Goal: Task Accomplishment & Management: Complete application form

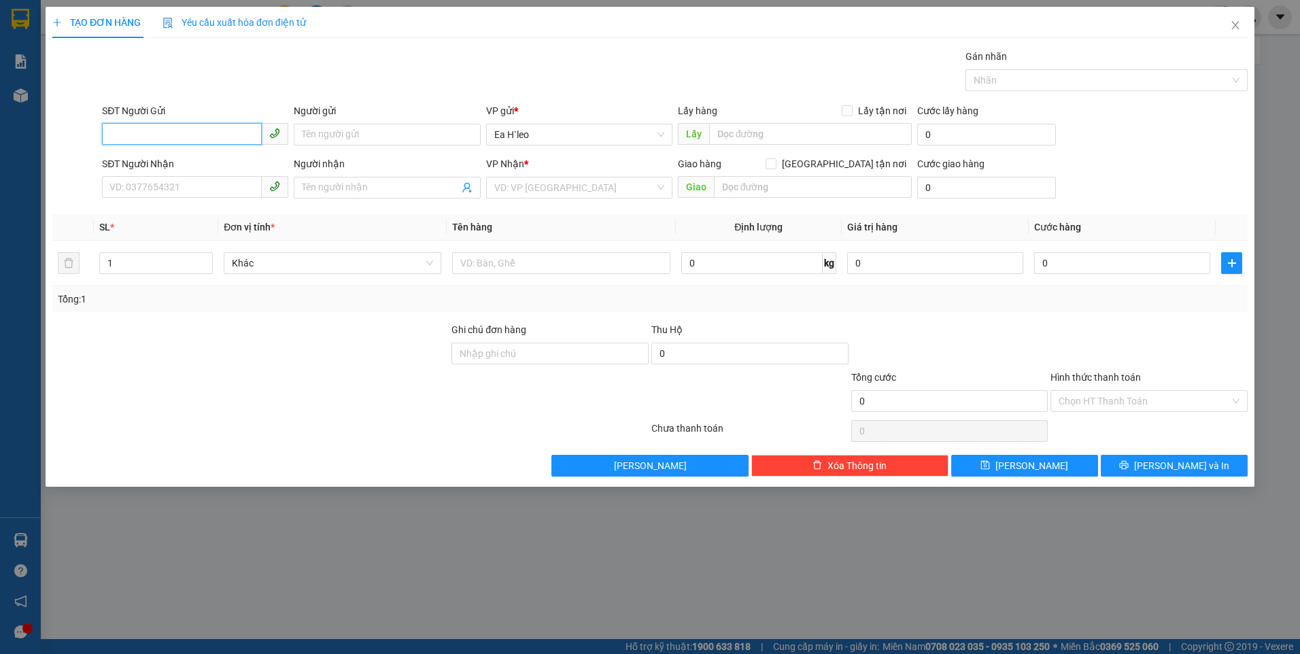
click at [194, 137] on input "SĐT Người Gửi" at bounding box center [182, 134] width 160 height 22
paste input "0904845003"
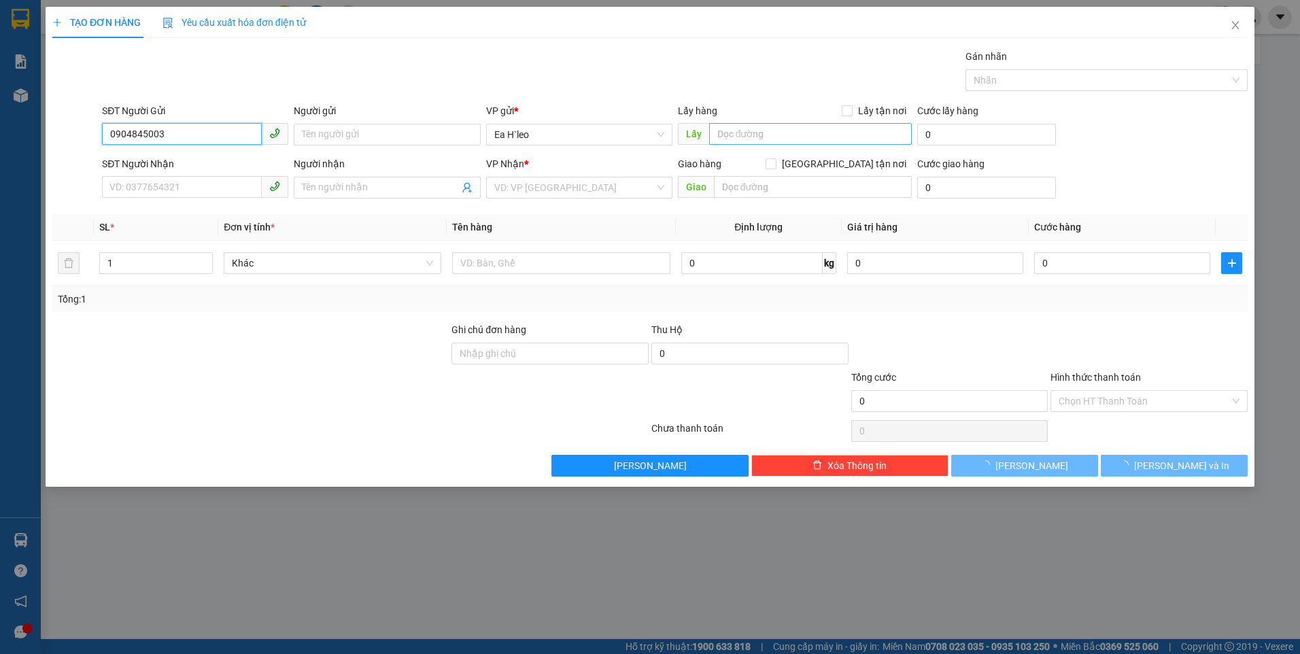
type input "0904845003"
click at [750, 124] on input "text" at bounding box center [810, 134] width 203 height 22
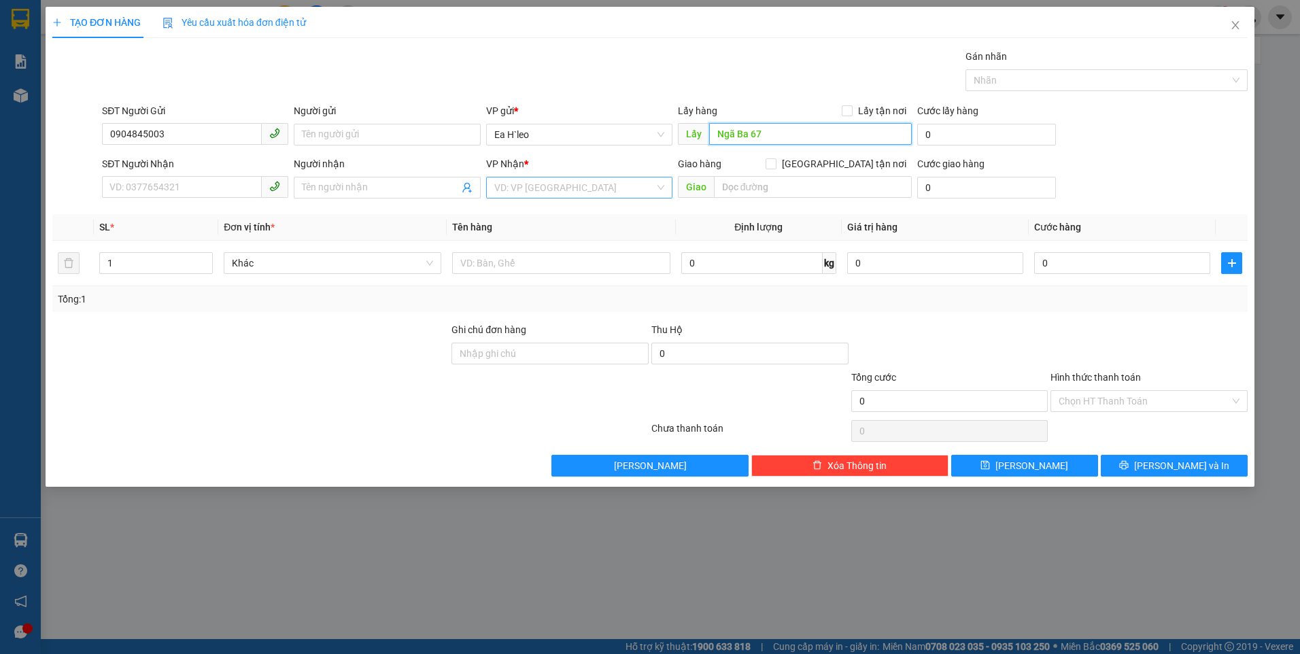
type input "Ngã Ba 67"
click at [581, 192] on input "search" at bounding box center [574, 187] width 160 height 20
click at [553, 298] on div "VP An Sương" at bounding box center [579, 301] width 170 height 15
click at [511, 271] on input "text" at bounding box center [561, 263] width 218 height 22
type input "1 Thùng"
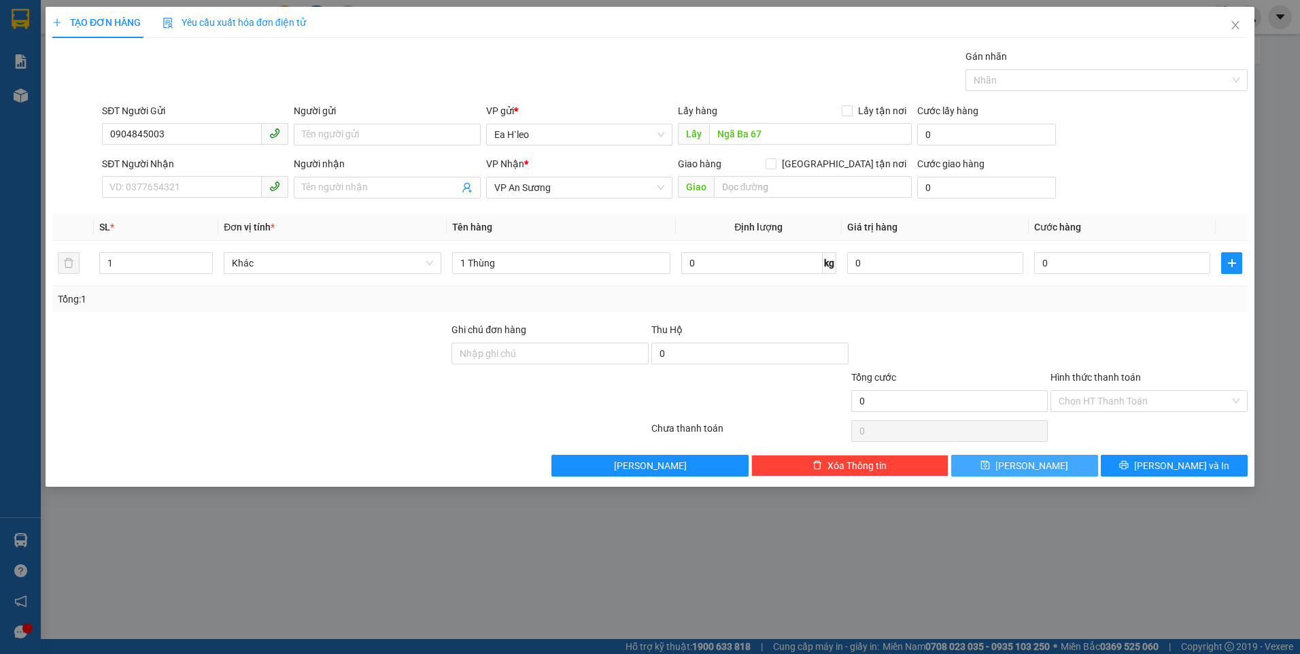
click at [1046, 459] on button "[PERSON_NAME]" at bounding box center [1024, 466] width 147 height 22
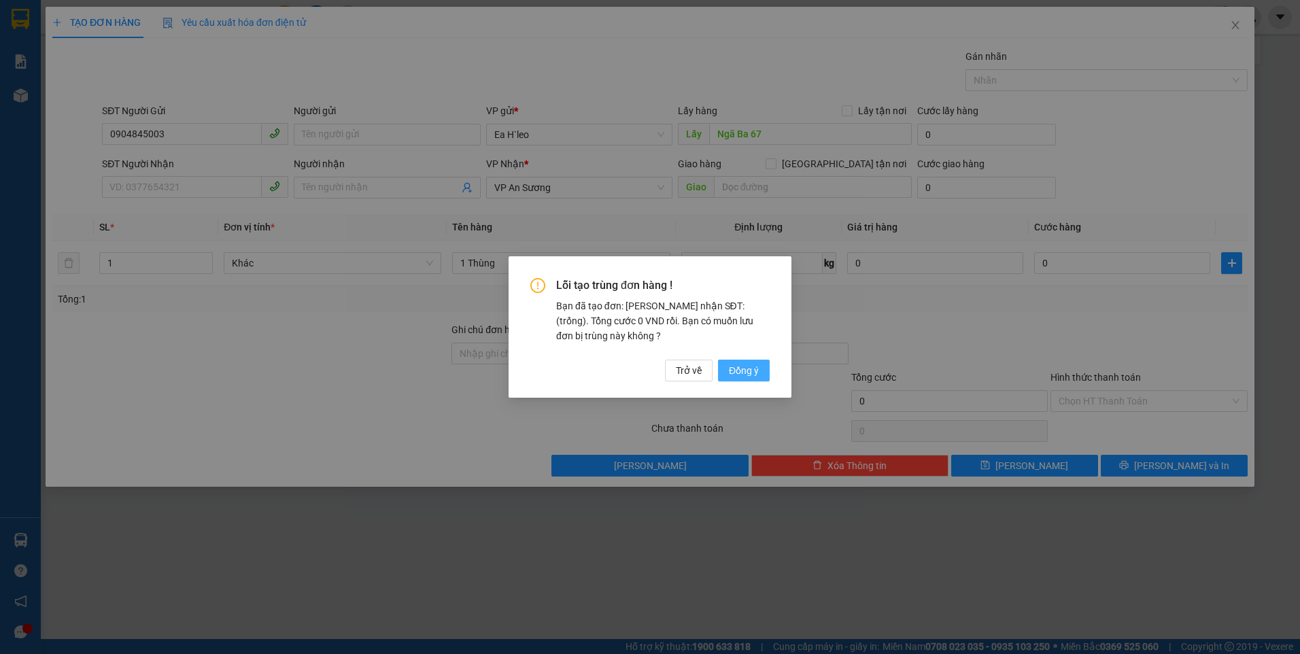
click at [729, 364] on span "Đồng ý" at bounding box center [744, 370] width 30 height 15
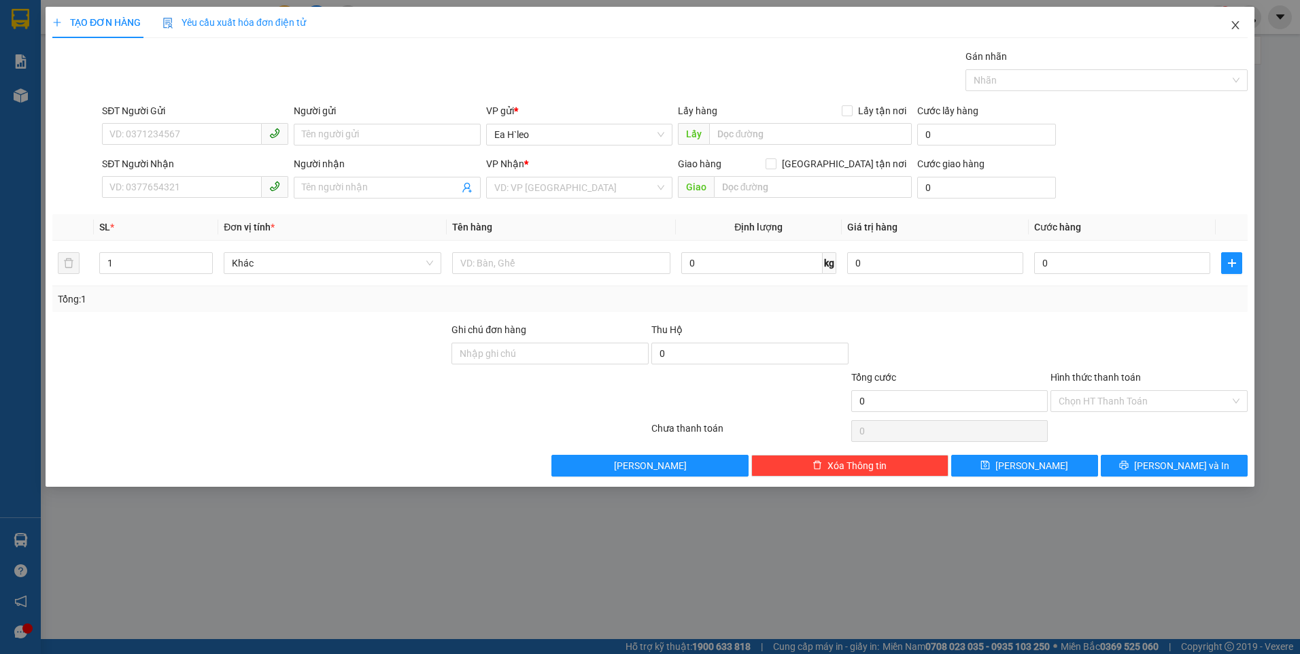
click at [1240, 22] on icon "close" at bounding box center [1235, 25] width 11 height 11
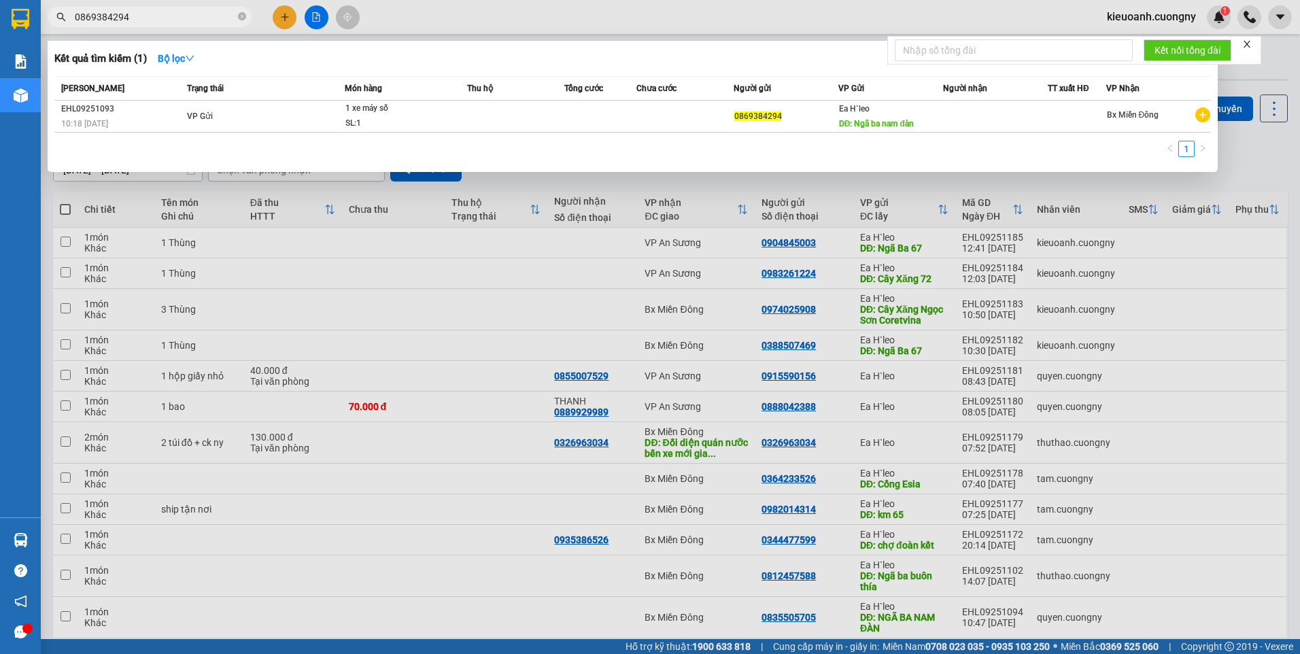
click at [191, 20] on input "0869384294" at bounding box center [155, 17] width 160 height 15
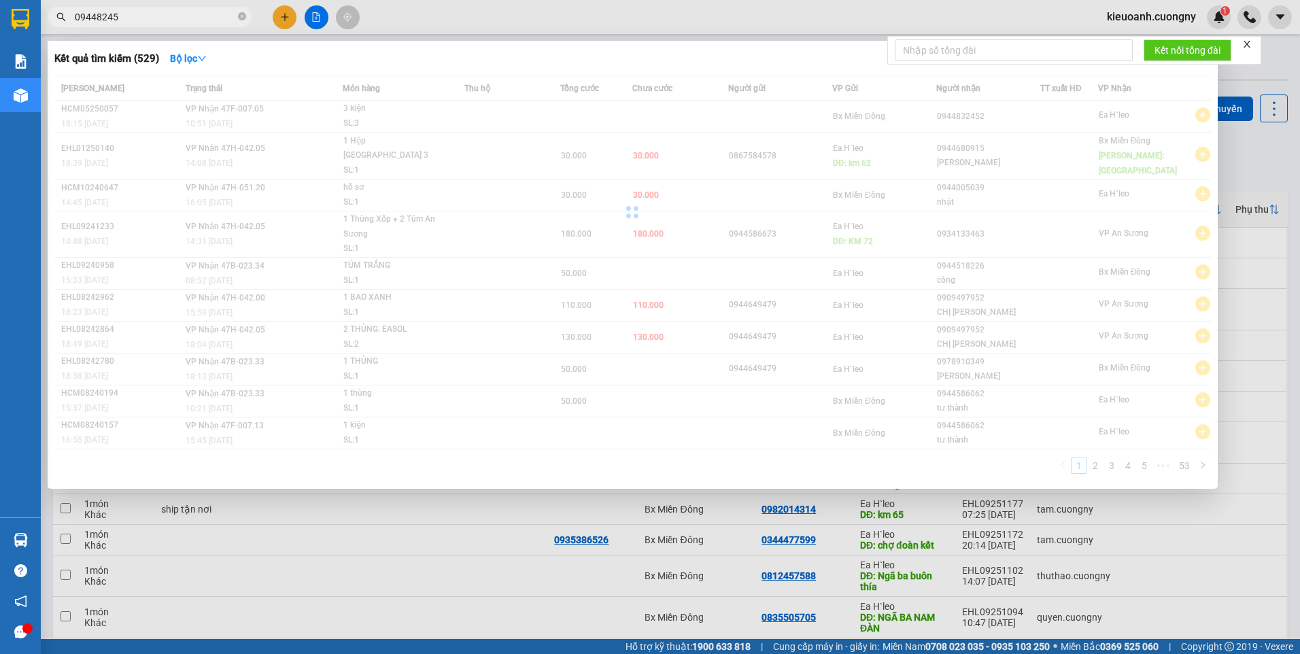
type input "09448245"
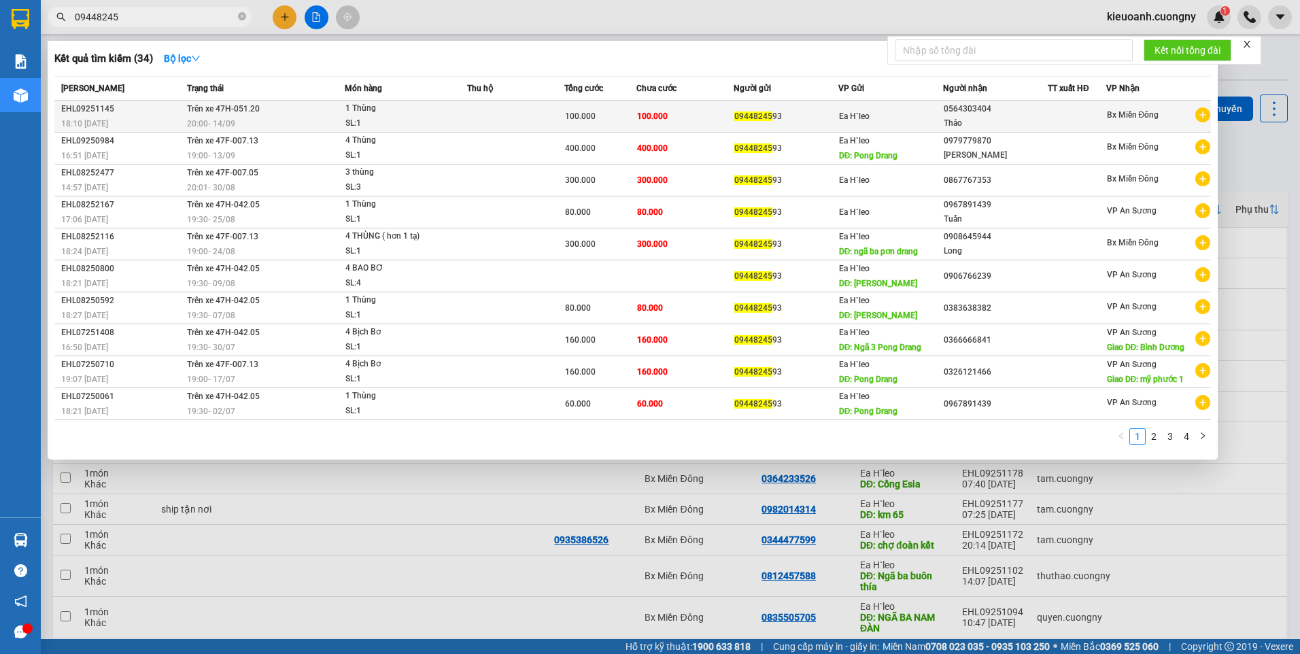
click at [453, 124] on span "1 Thùng SL: 1" at bounding box center [405, 115] width 121 height 29
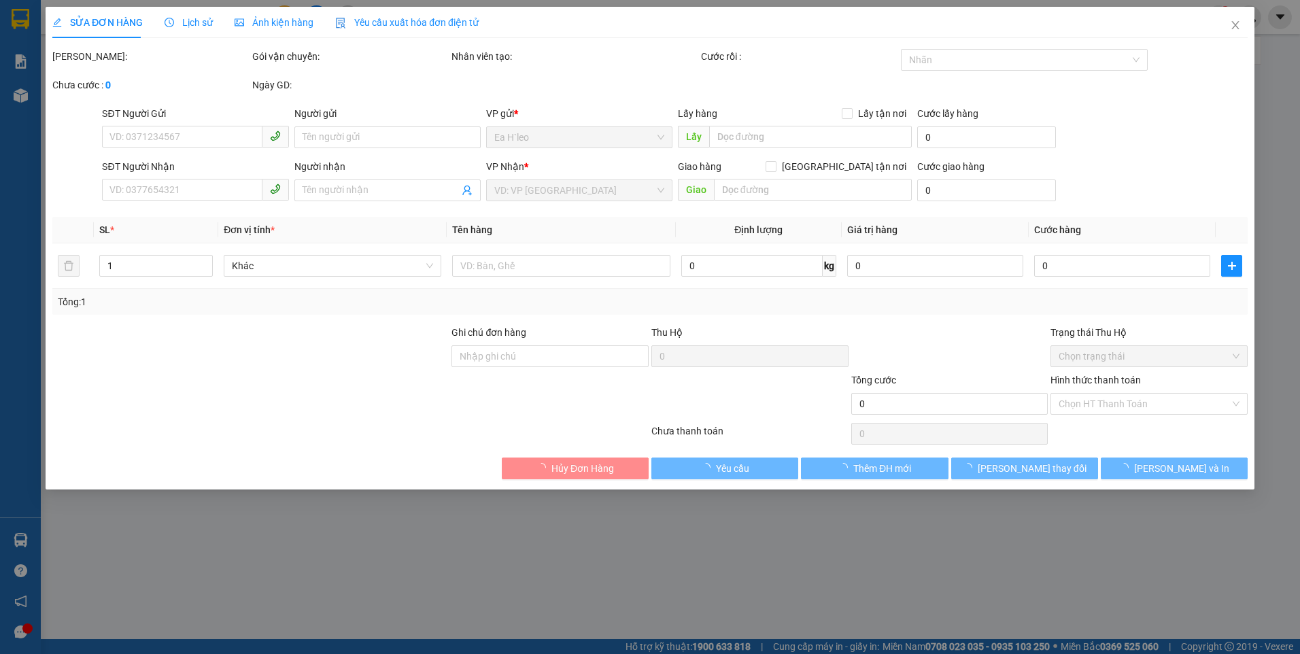
type input "0944824593"
type input "0564303404"
type input "Thảo"
type input "100.000"
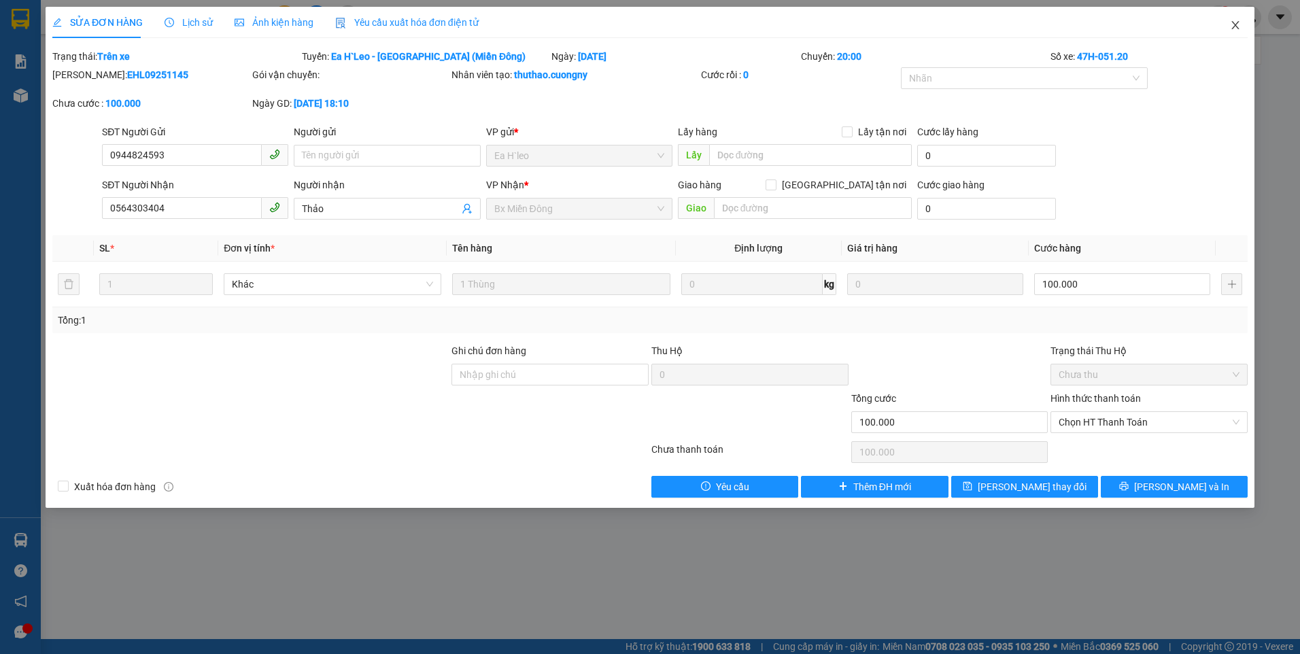
click at [1239, 27] on icon "close" at bounding box center [1235, 25] width 11 height 11
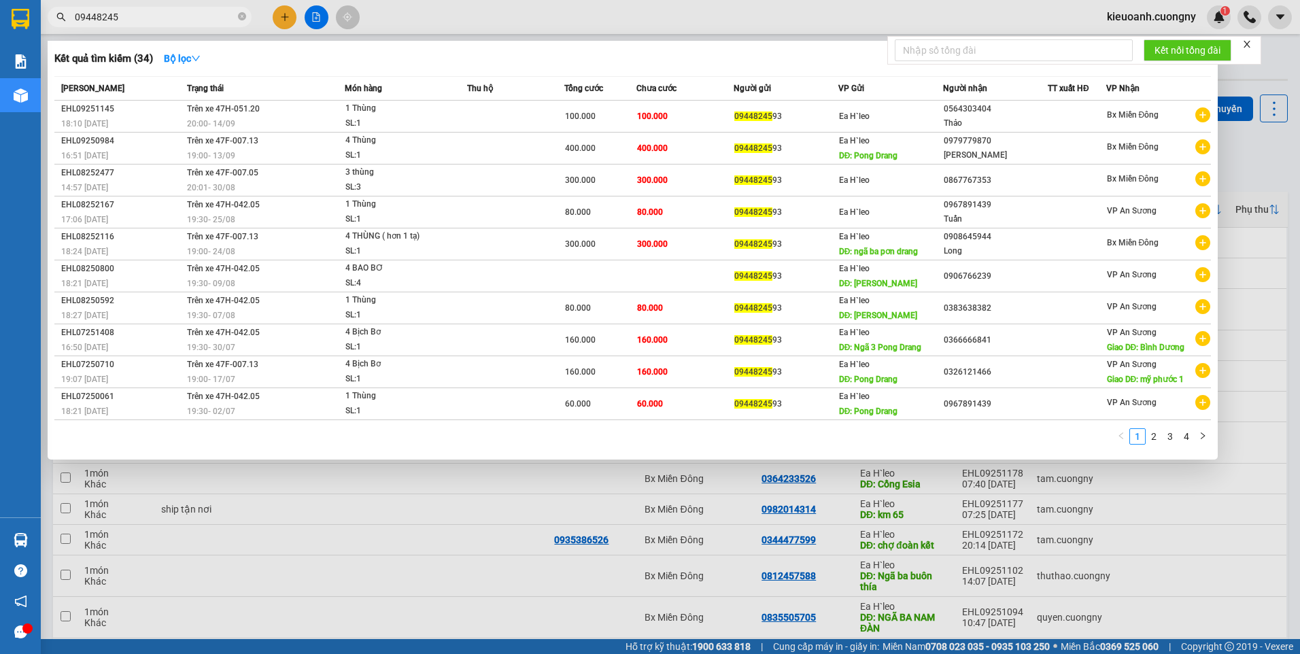
click at [194, 9] on span "09448245" at bounding box center [150, 17] width 204 height 20
drag, startPoint x: 194, startPoint y: 9, endPoint x: 187, endPoint y: 13, distance: 7.9
click at [187, 13] on input "09448245" at bounding box center [155, 17] width 160 height 15
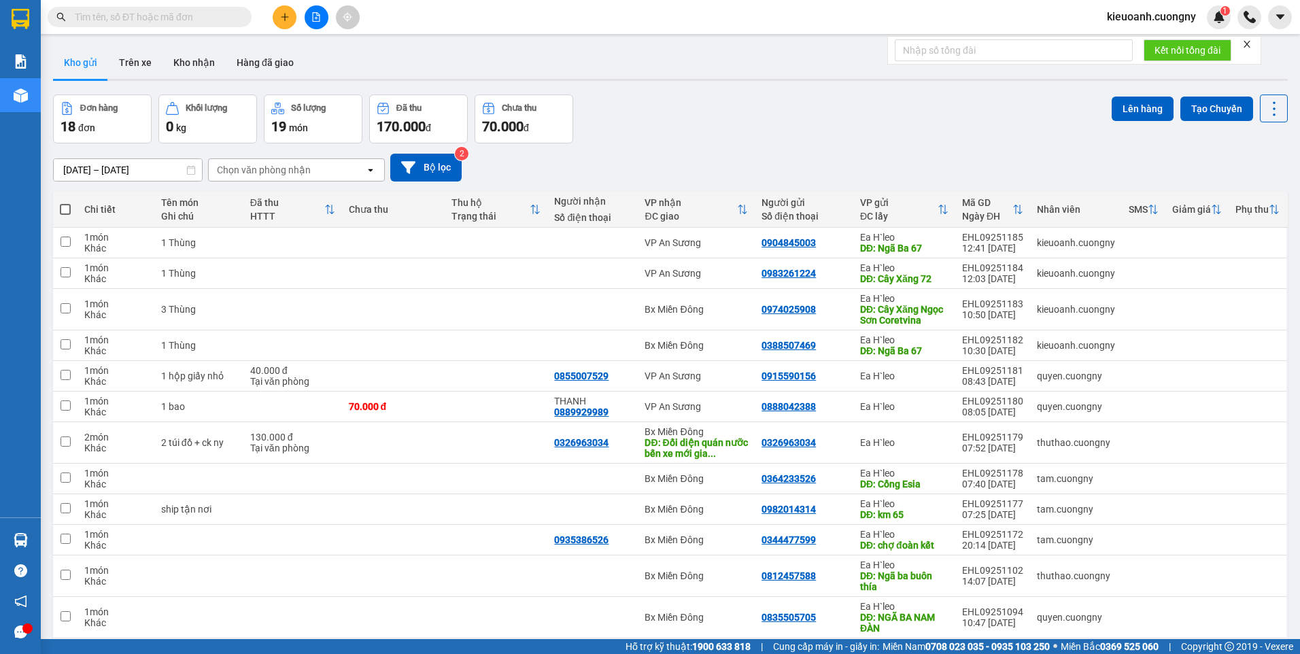
paste input "0363080586"
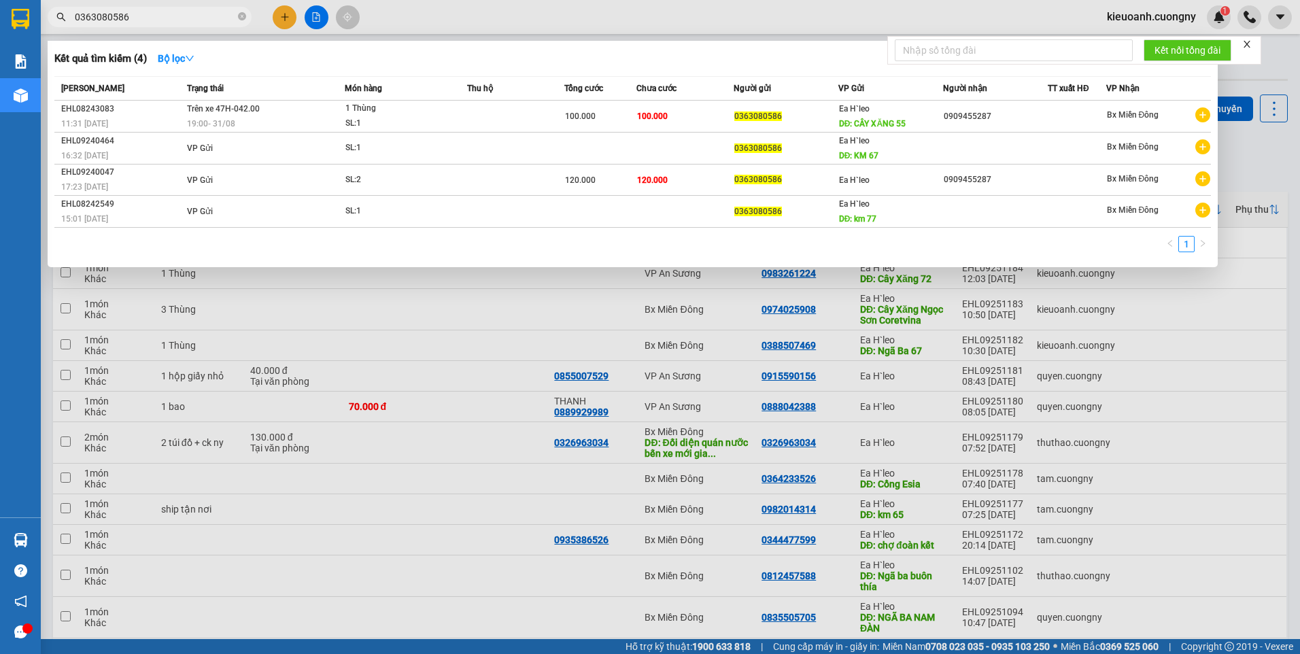
type input "0363080586"
drag, startPoint x: 186, startPoint y: 7, endPoint x: 57, endPoint y: 9, distance: 128.5
click at [57, 9] on span "0363080586" at bounding box center [150, 17] width 204 height 20
click at [184, 18] on input "0363080586" at bounding box center [155, 17] width 160 height 15
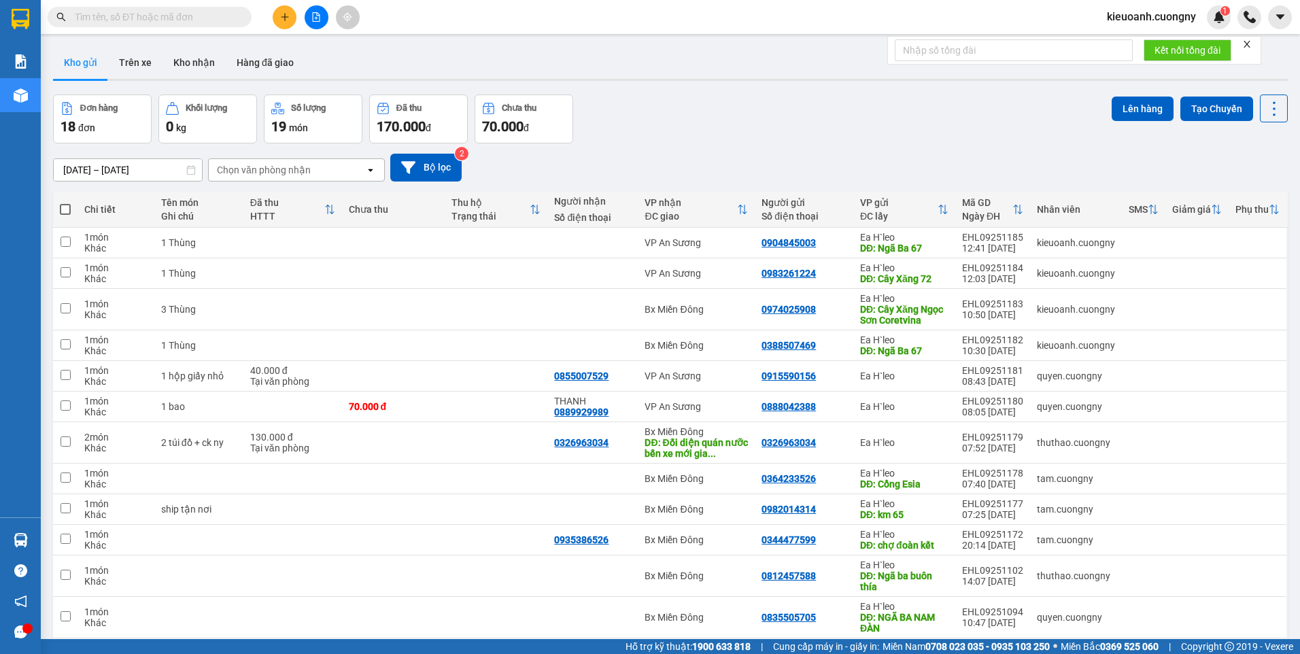
paste input "0363080586"
type input "0363080586"
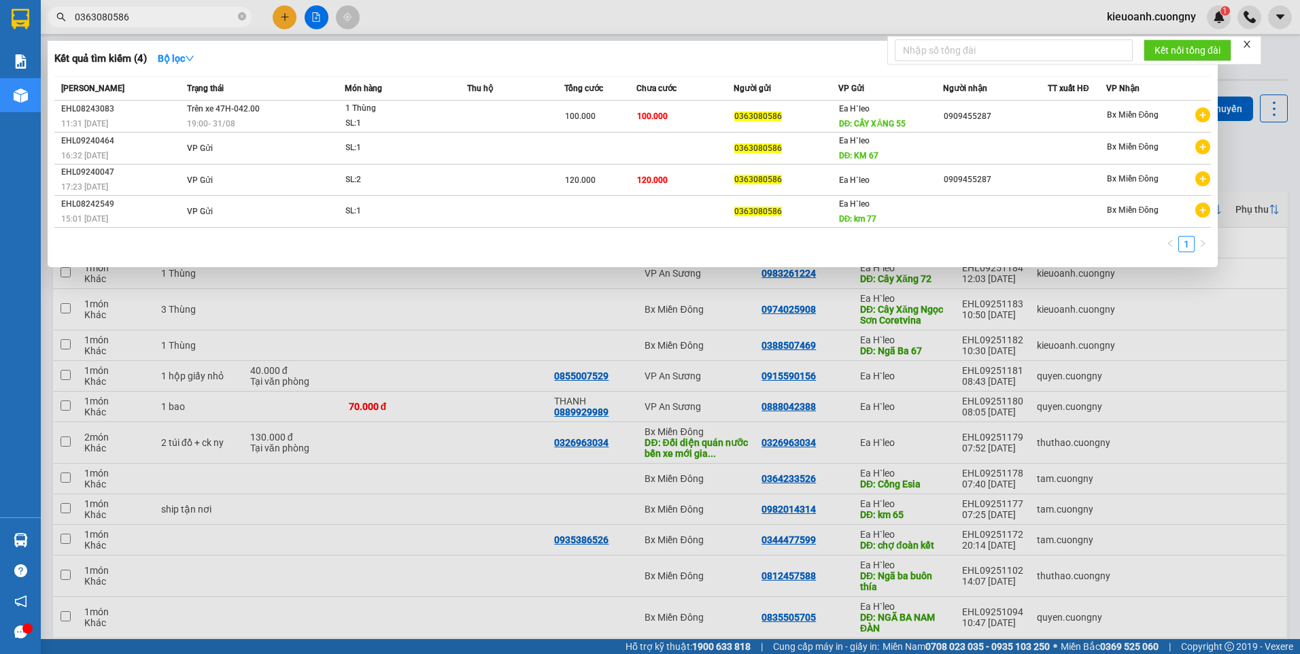
click at [1260, 169] on div at bounding box center [650, 327] width 1300 height 654
